Goal: Find contact information: Find contact information

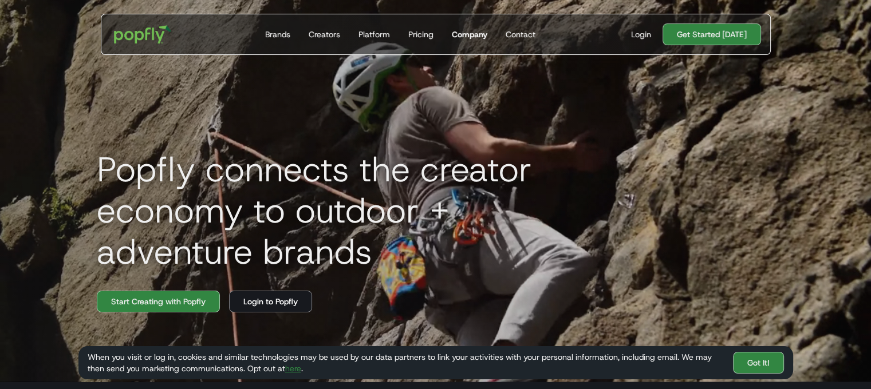
click at [470, 31] on div "Company" at bounding box center [470, 34] width 36 height 11
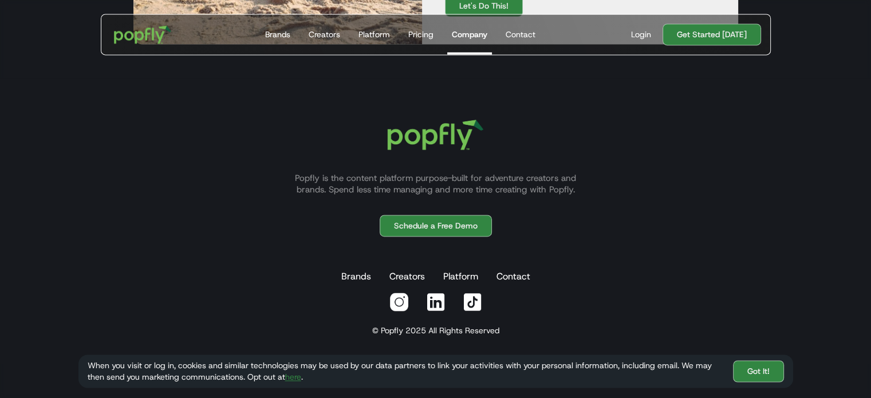
scroll to position [1794, 0]
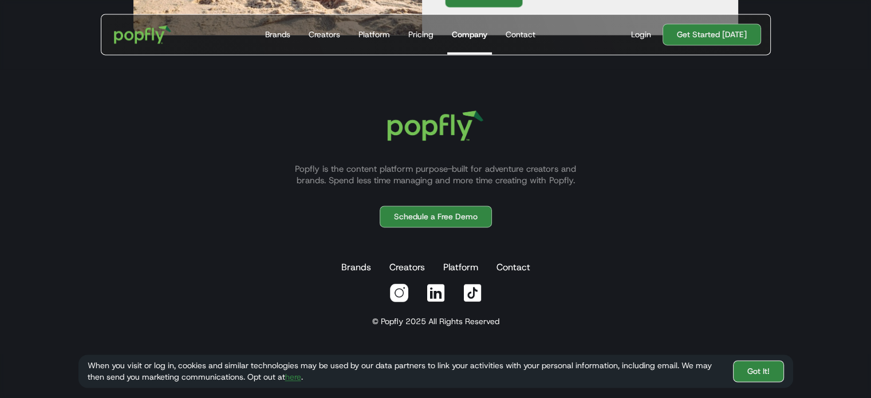
click at [744, 366] on link "Got It!" at bounding box center [758, 372] width 51 height 22
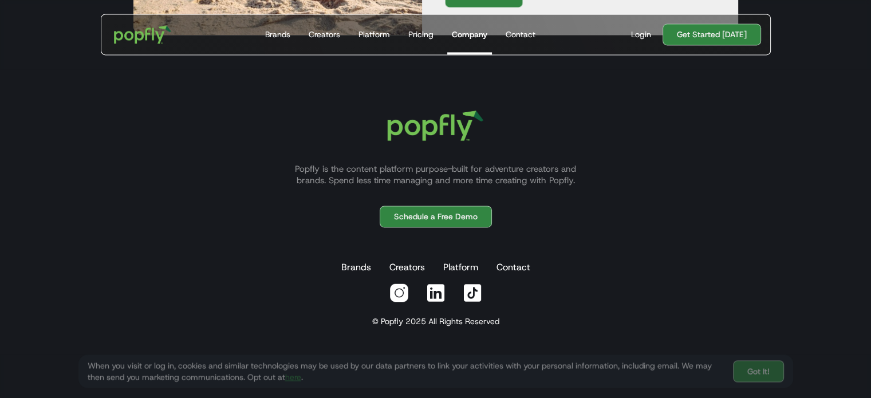
scroll to position [1750, 0]
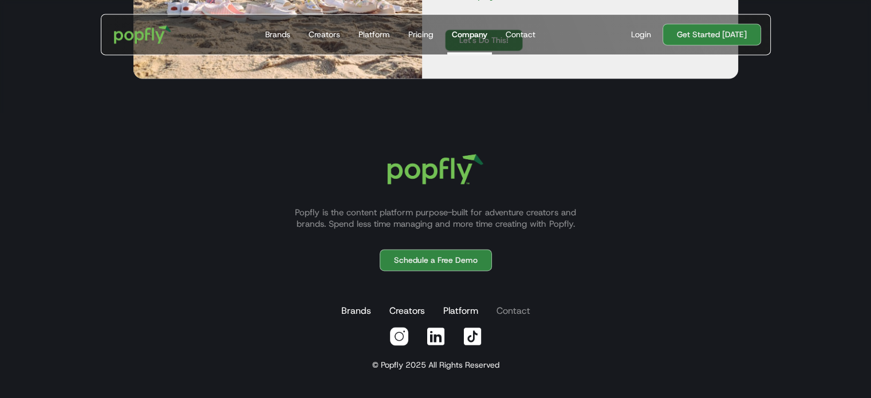
click at [516, 312] on link "Contact" at bounding box center [513, 311] width 38 height 23
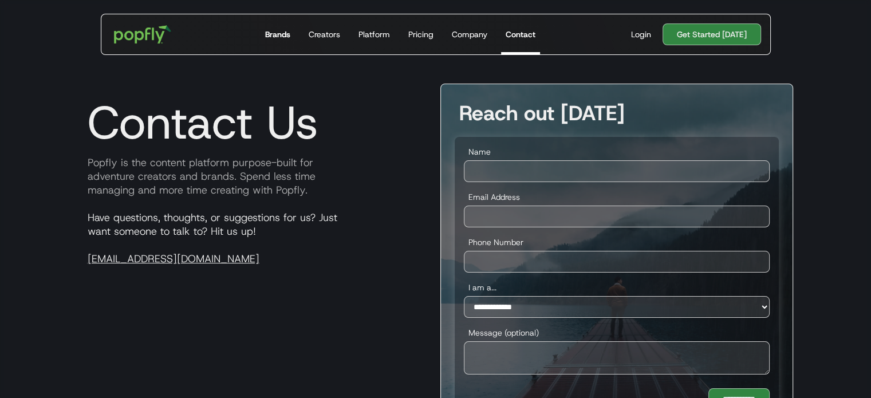
click at [284, 39] on div "Brands" at bounding box center [277, 34] width 25 height 11
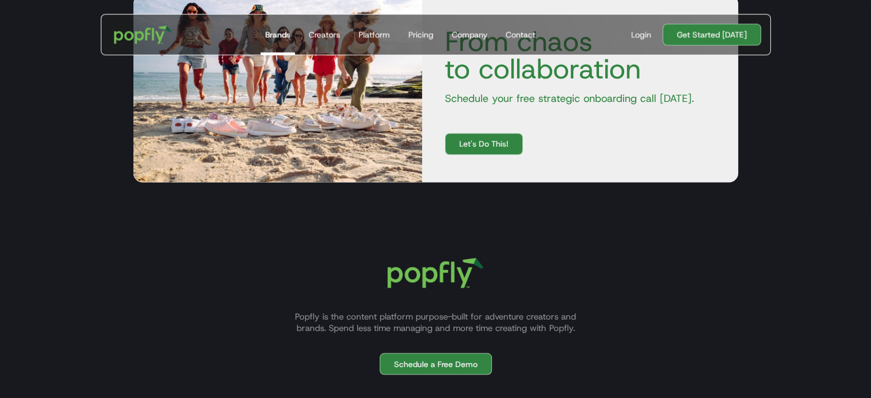
scroll to position [2093, 0]
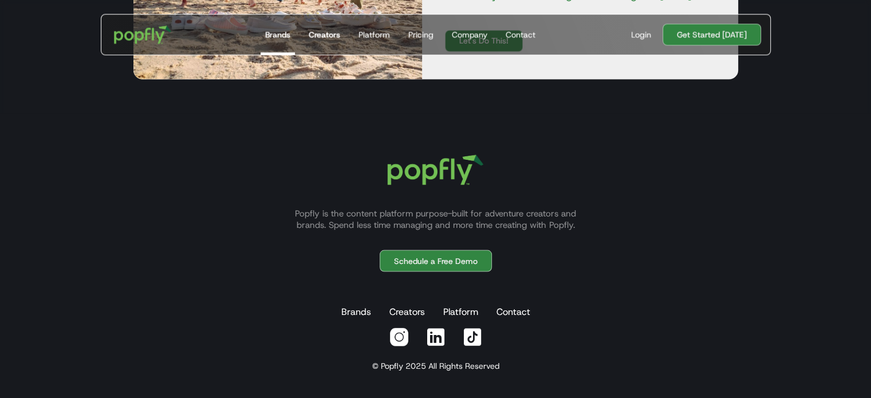
click at [331, 31] on div "Creators" at bounding box center [324, 34] width 31 height 11
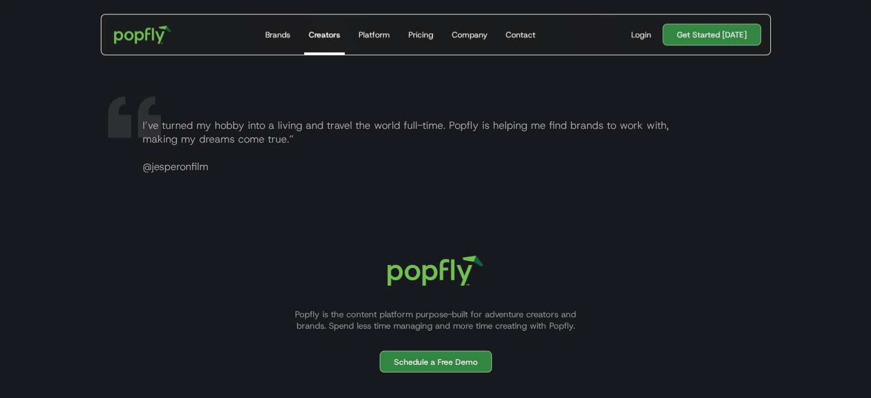
scroll to position [2233, 0]
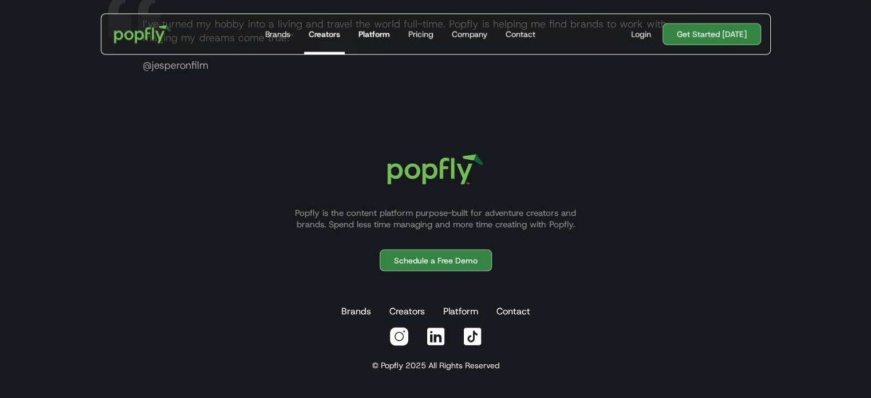
click at [374, 37] on div "Platform" at bounding box center [373, 34] width 31 height 11
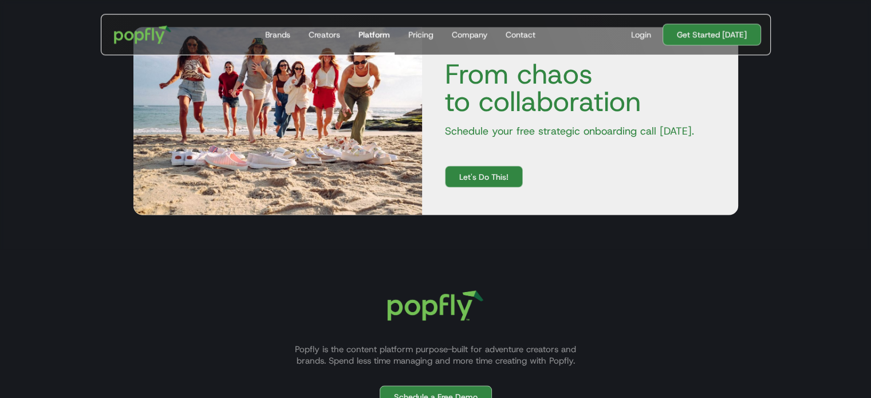
scroll to position [1923, 0]
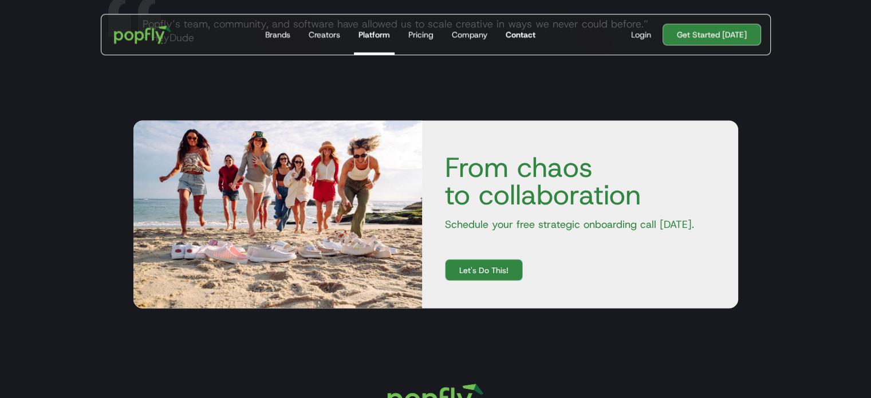
click at [522, 30] on div "Contact" at bounding box center [521, 34] width 30 height 11
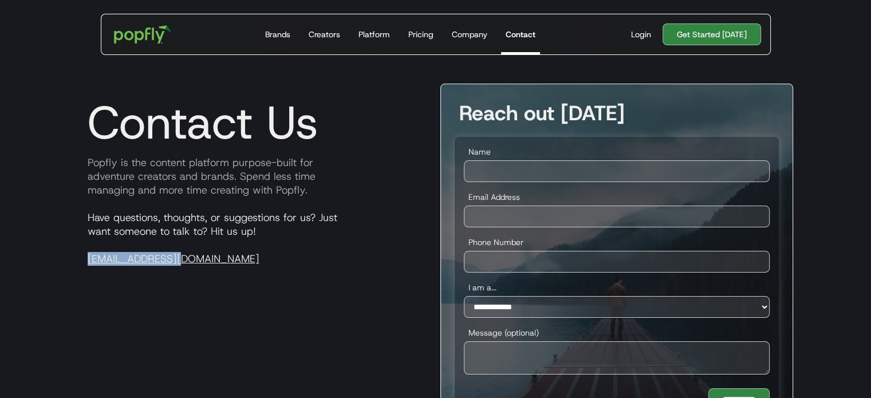
drag, startPoint x: 184, startPoint y: 261, endPoint x: 62, endPoint y: 269, distance: 122.3
click at [62, 269] on section "**********" at bounding box center [435, 249] width 871 height 515
copy link "hello@popfly.com"
